Goal: Task Accomplishment & Management: Use online tool/utility

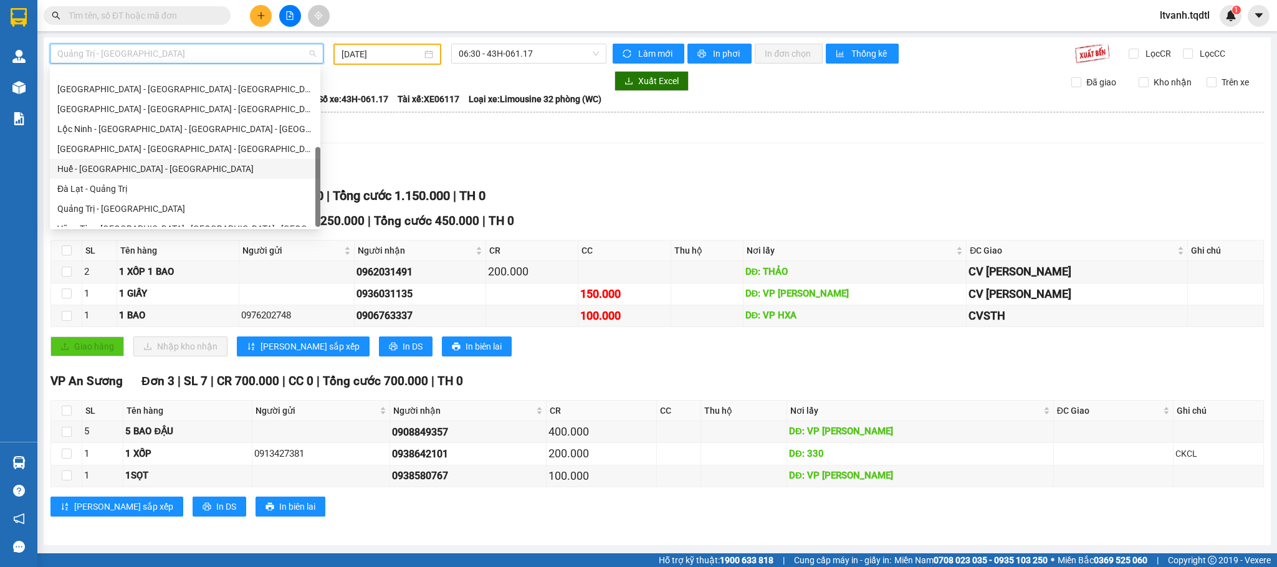
scroll to position [219, 0]
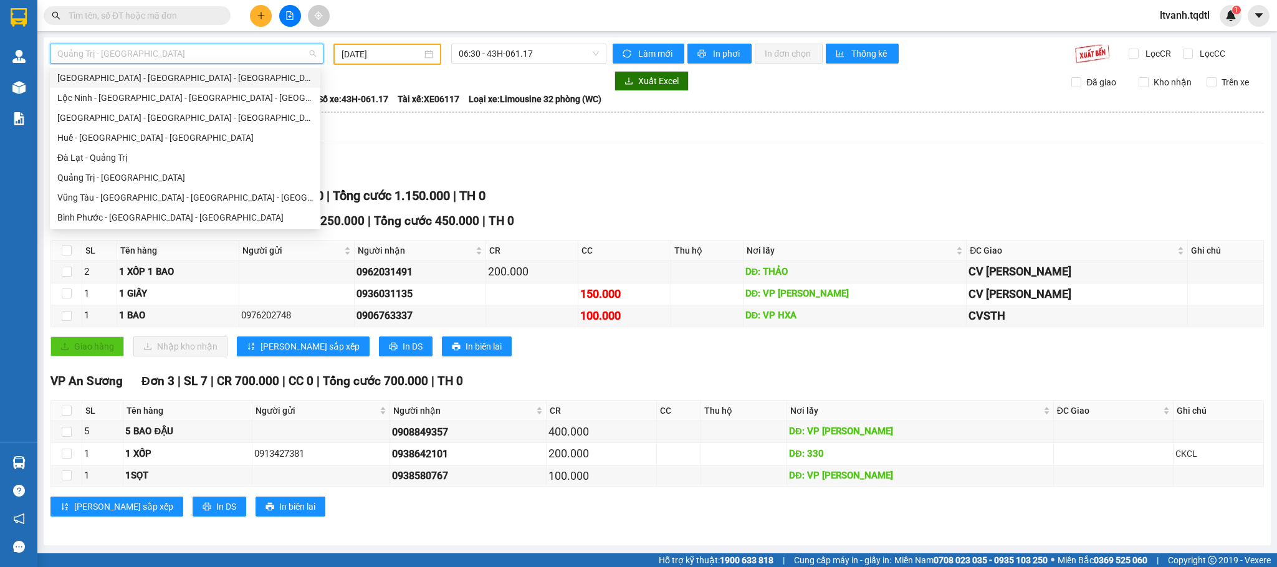
click at [213, 79] on div "[GEOGRAPHIC_DATA] - [GEOGRAPHIC_DATA] - [GEOGRAPHIC_DATA] - [GEOGRAPHIC_DATA]" at bounding box center [185, 78] width 256 height 14
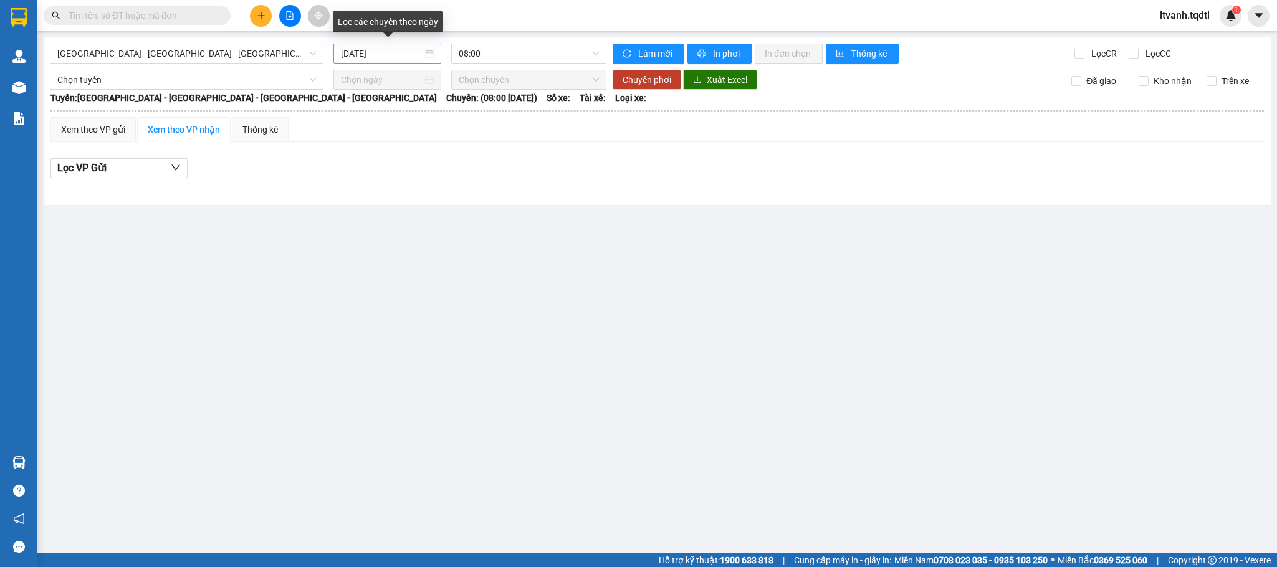
click at [425, 54] on div "[DATE]" at bounding box center [387, 54] width 93 height 14
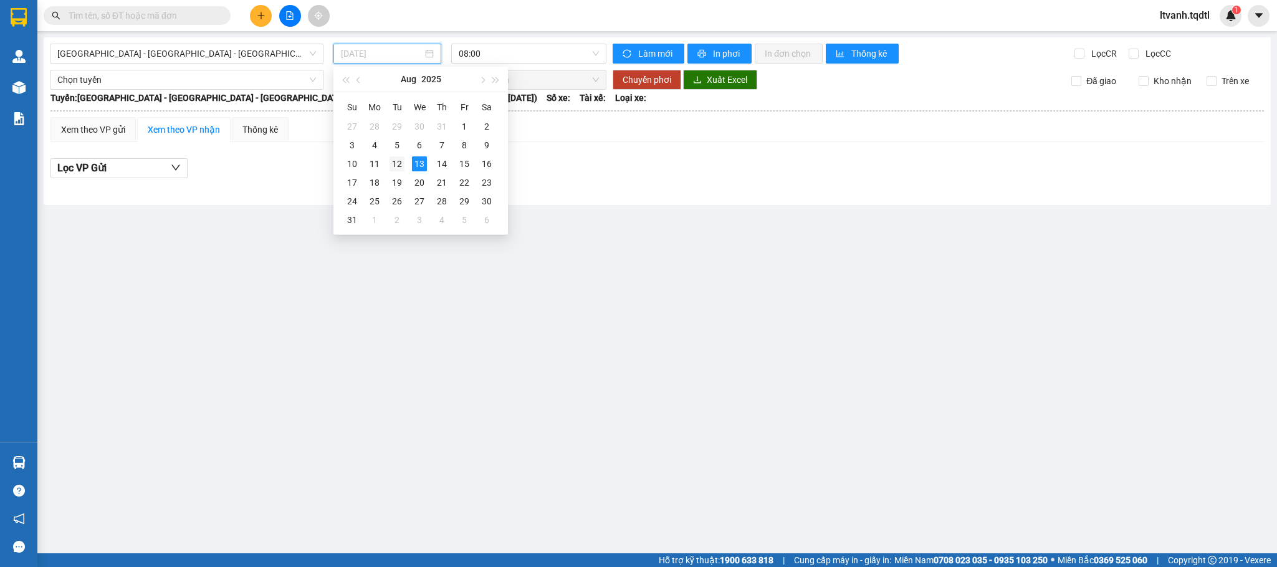
click at [395, 170] on div "12" at bounding box center [397, 163] width 15 height 15
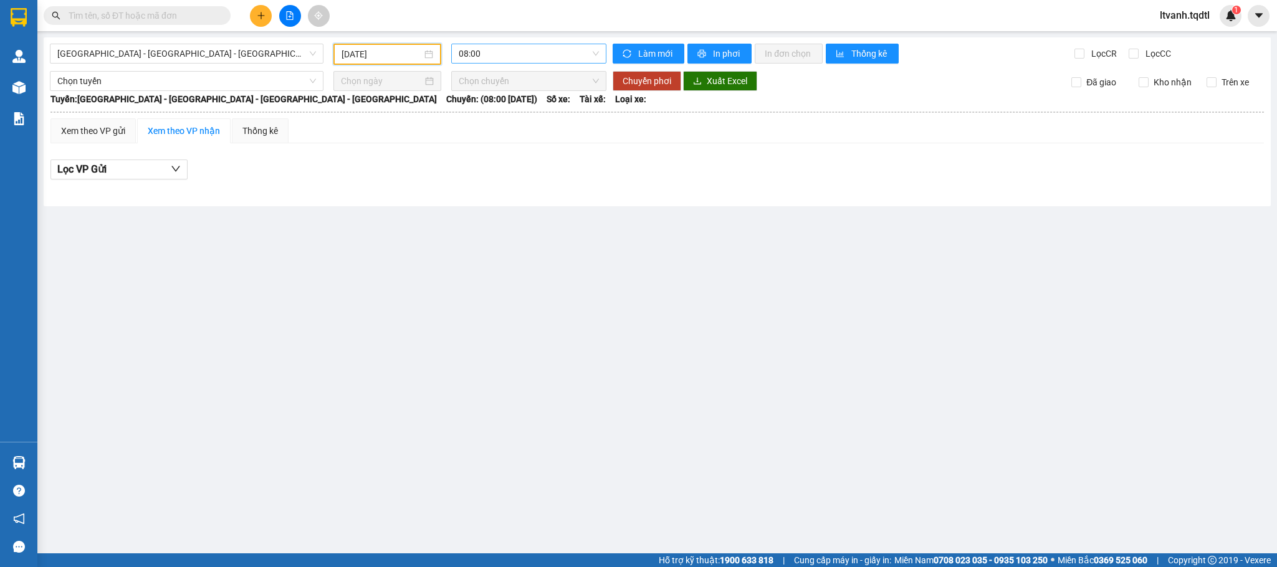
click at [595, 55] on span "08:00" at bounding box center [529, 53] width 140 height 19
click at [544, 115] on div "08:01 - 43H-061.53" at bounding box center [507, 119] width 97 height 14
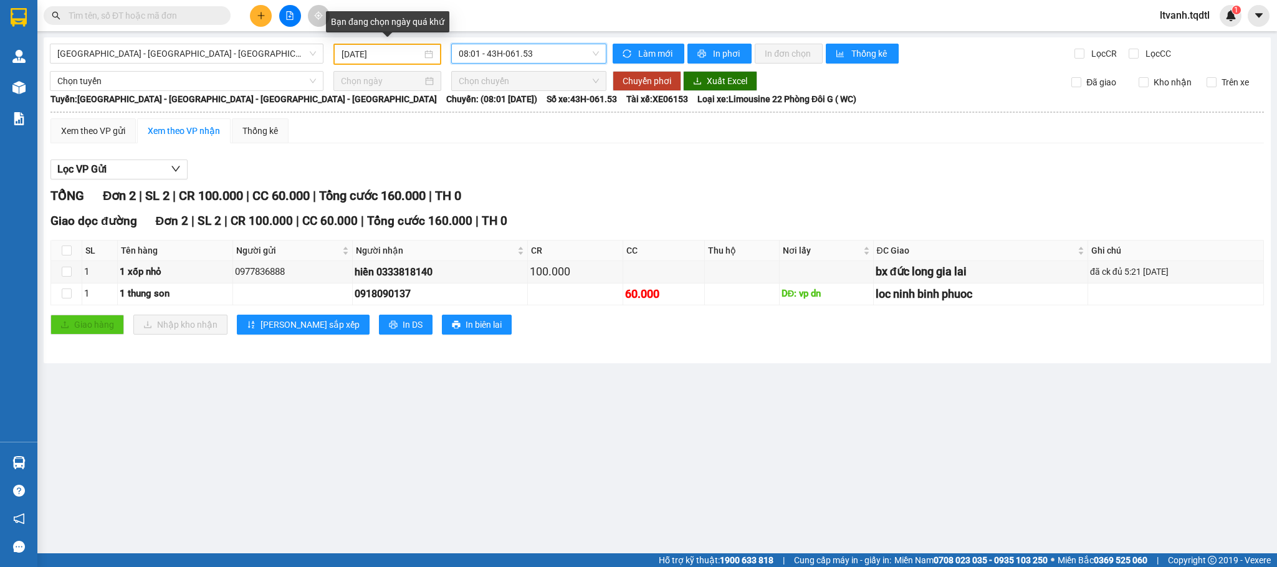
click at [428, 54] on div "[DATE]" at bounding box center [388, 54] width 92 height 14
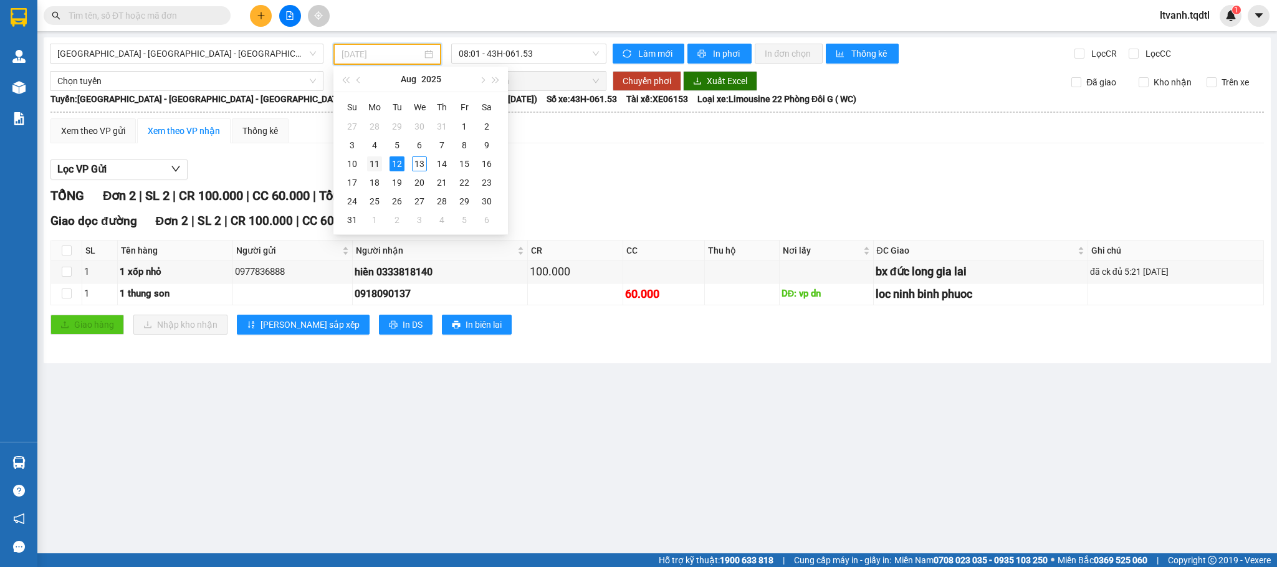
click at [370, 165] on div "11" at bounding box center [374, 163] width 15 height 15
type input "[DATE]"
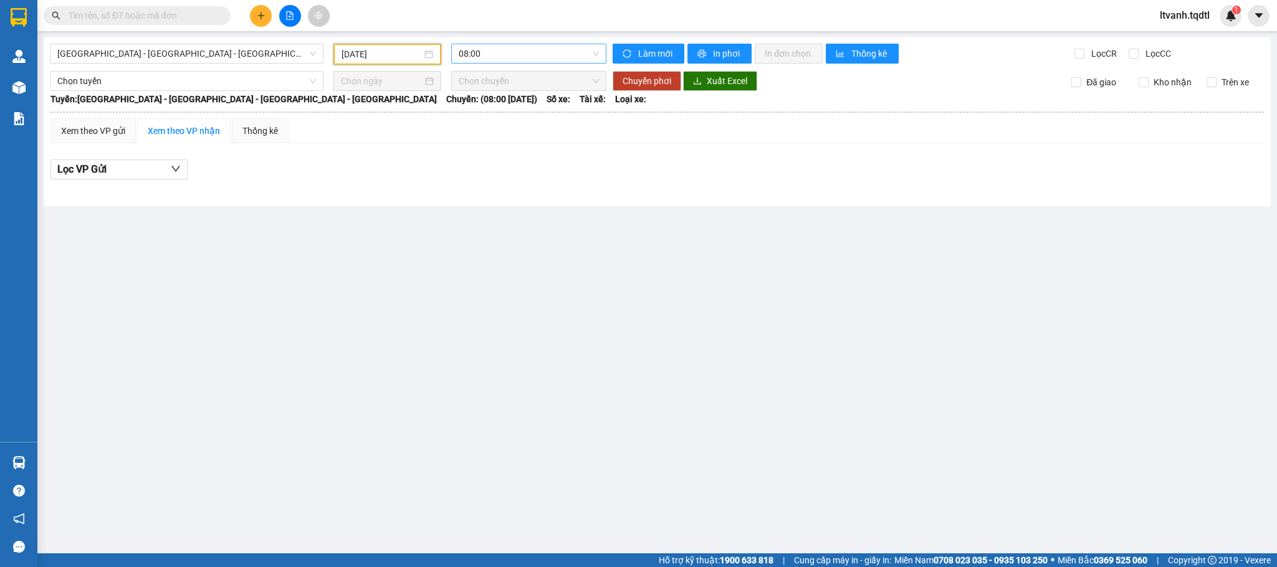
click at [590, 56] on span "08:00" at bounding box center [529, 53] width 140 height 19
click at [542, 118] on div "08:01 - 43H-063.22" at bounding box center [507, 119] width 97 height 14
